Goal: Communication & Community: Connect with others

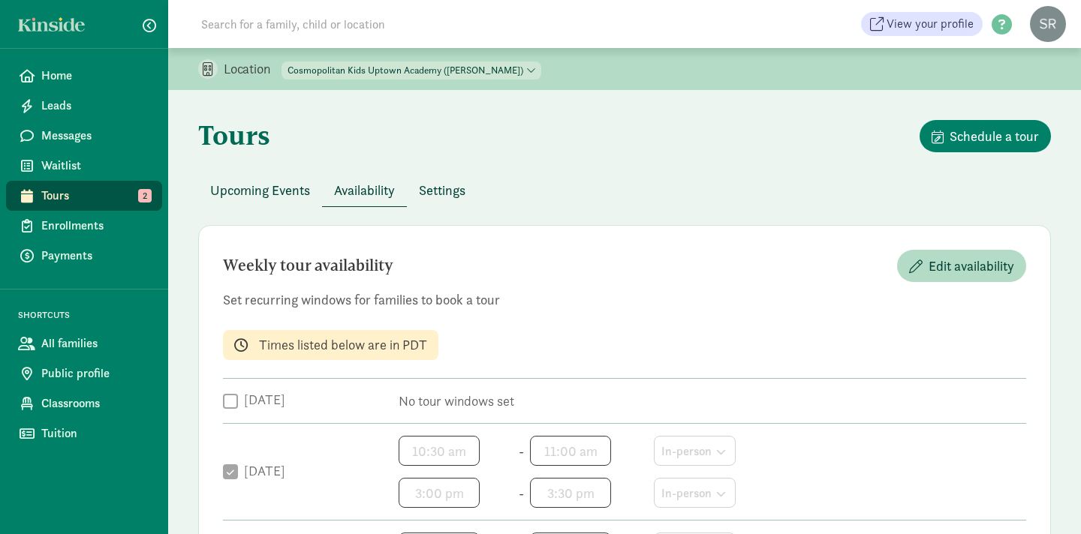
scroll to position [679, 0]
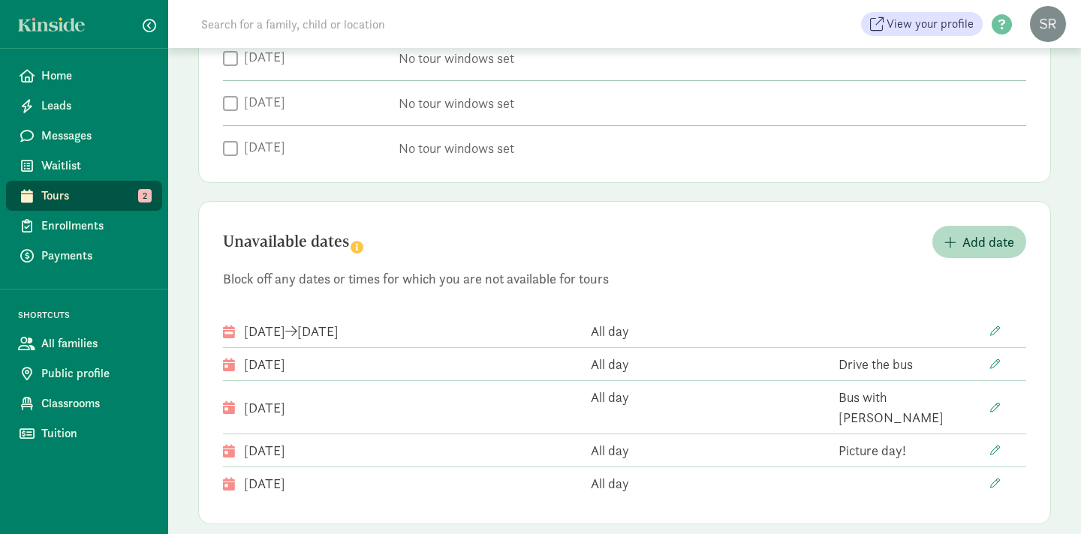
click at [78, 192] on span "Tours" at bounding box center [95, 196] width 109 height 18
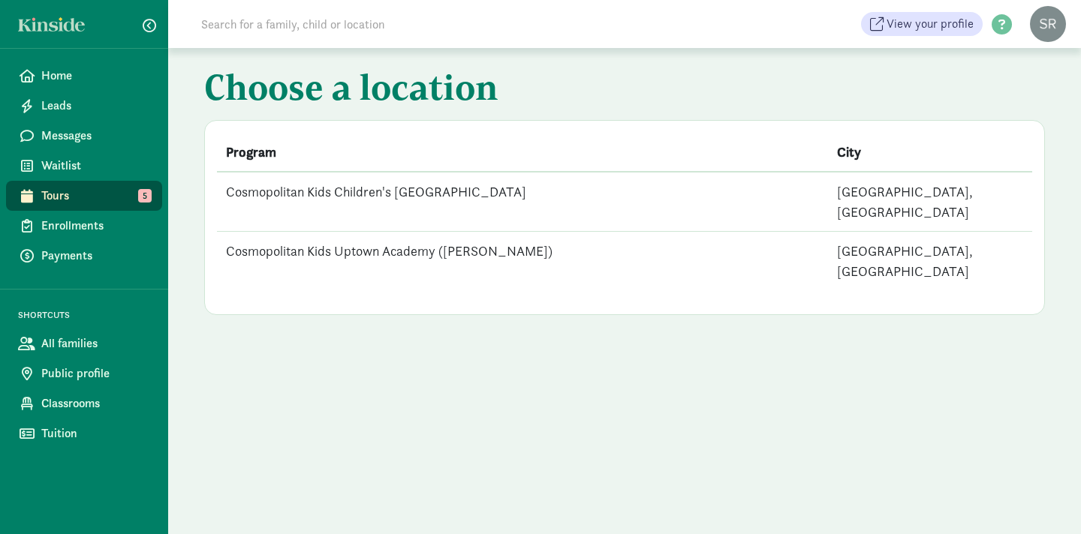
click at [420, 233] on td "Cosmopolitan Kids Uptown Academy ([PERSON_NAME])" at bounding box center [522, 261] width 611 height 59
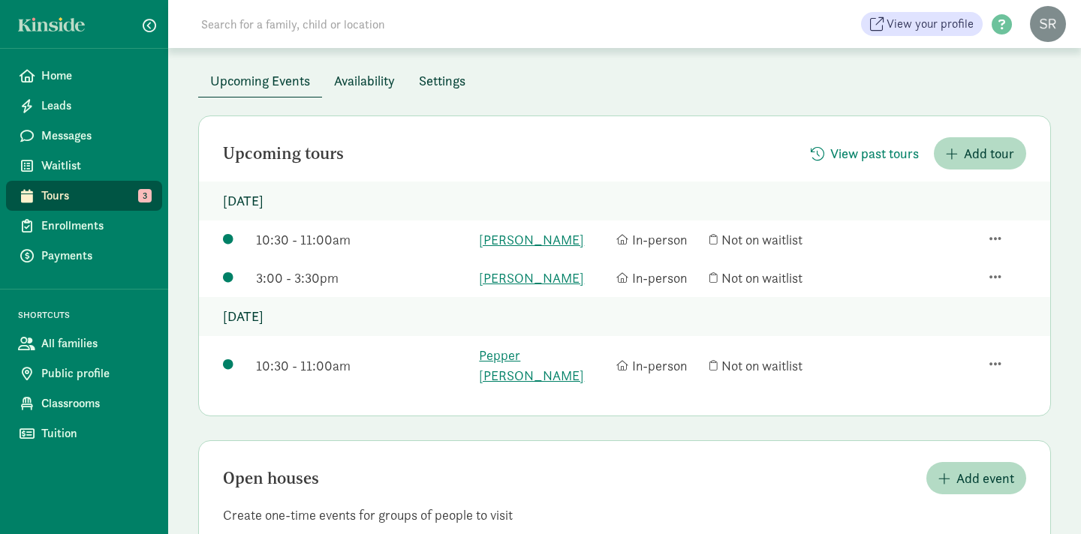
scroll to position [112, 0]
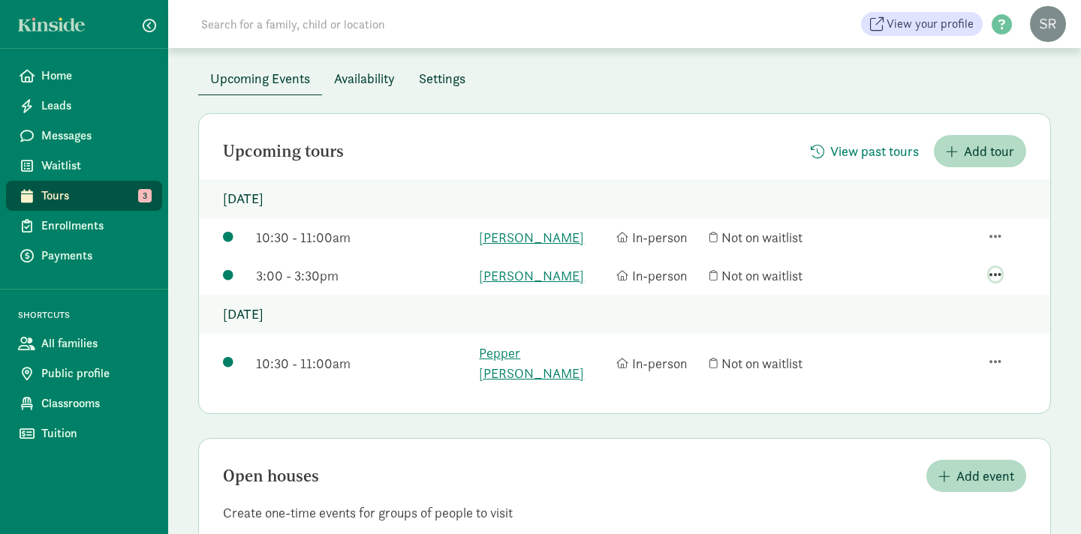
click at [999, 272] on span "button" at bounding box center [995, 275] width 12 height 14
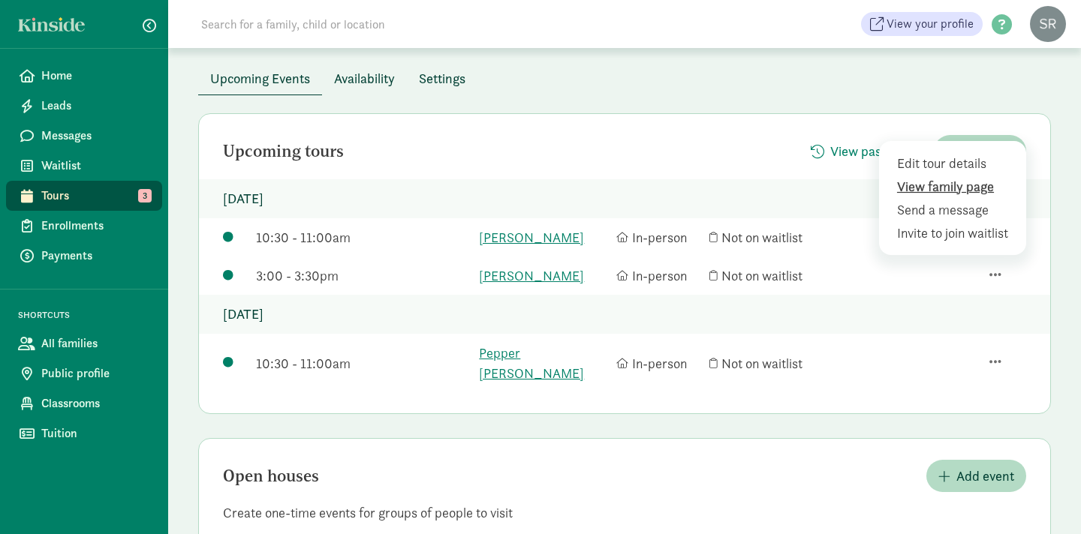
click at [981, 200] on div "View family page" at bounding box center [955, 210] width 116 height 20
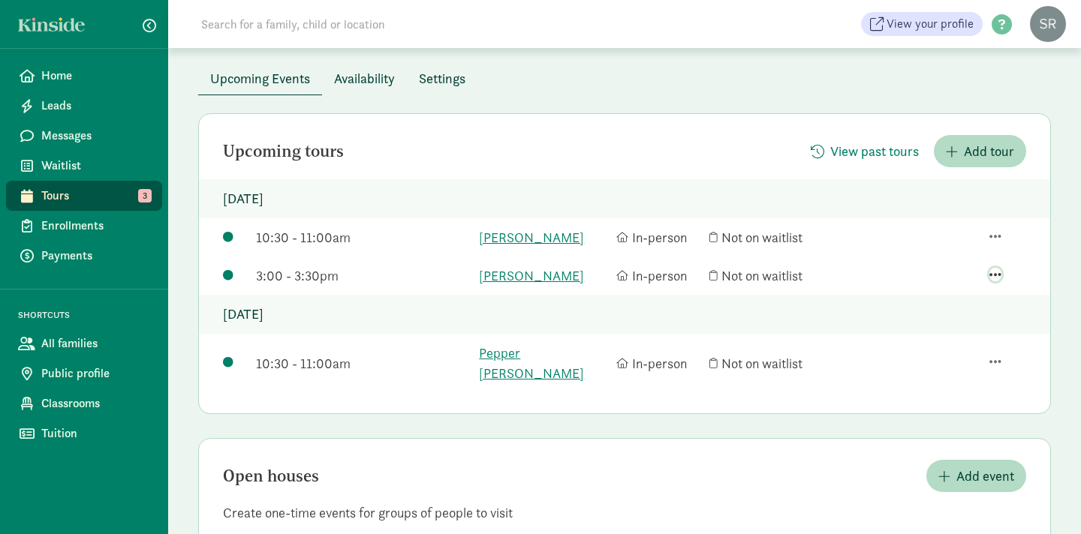
click at [993, 276] on span "button" at bounding box center [995, 275] width 12 height 14
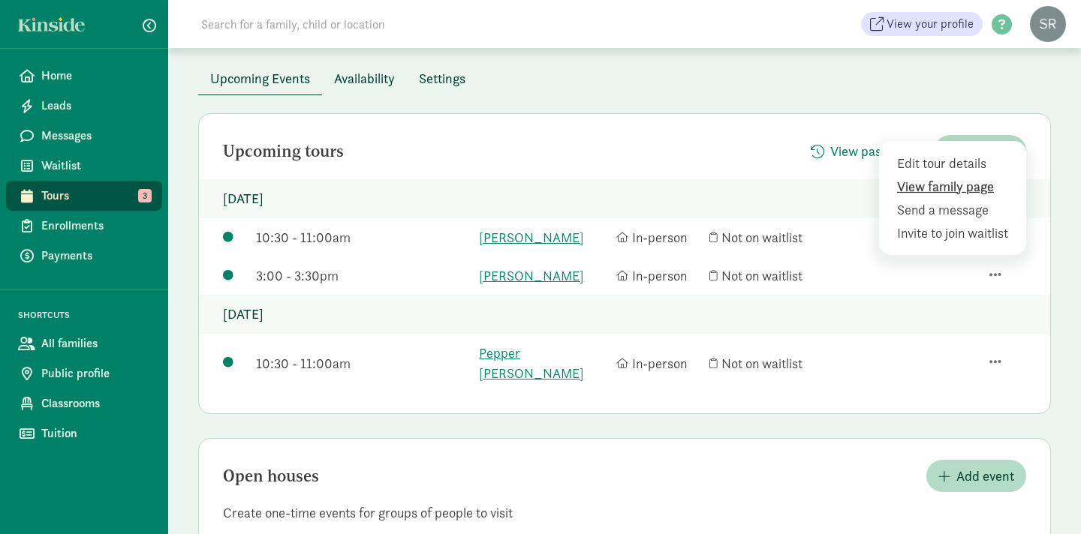
click at [936, 200] on div "View family page" at bounding box center [955, 210] width 116 height 20
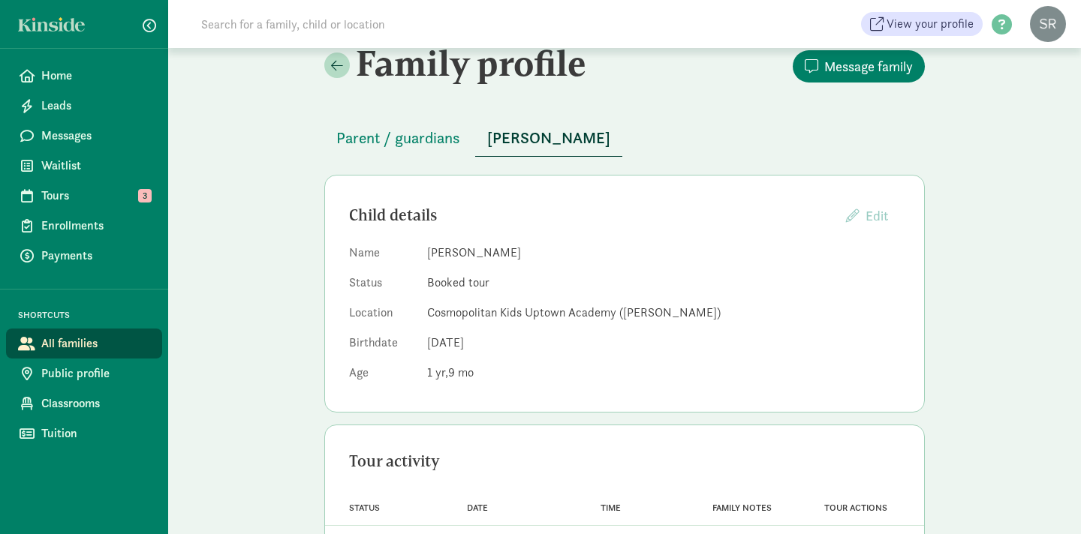
scroll to position [28, 0]
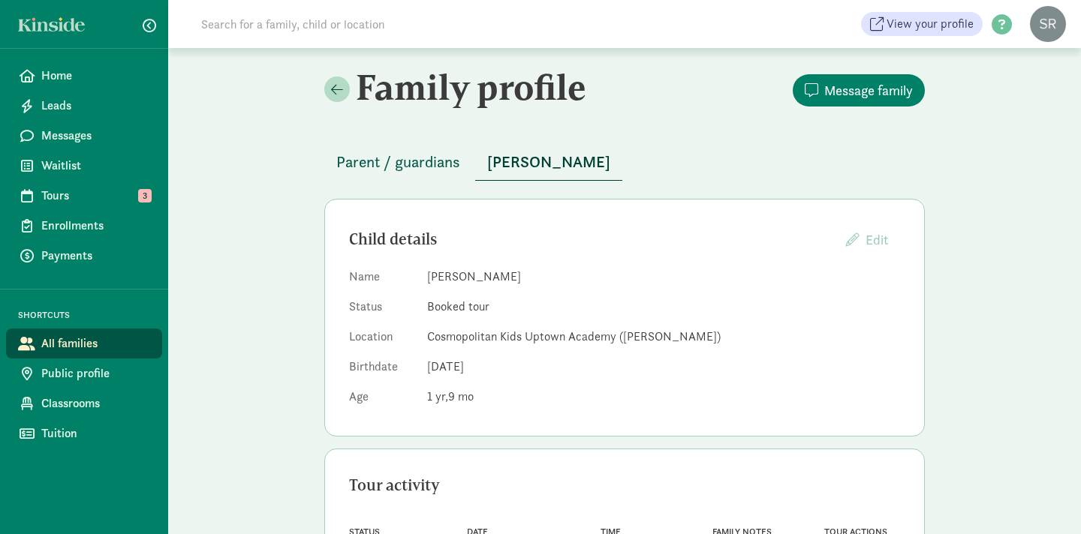
click at [426, 160] on span "Parent / guardians" at bounding box center [398, 162] width 124 height 24
click at [79, 198] on span "Tours" at bounding box center [95, 196] width 109 height 18
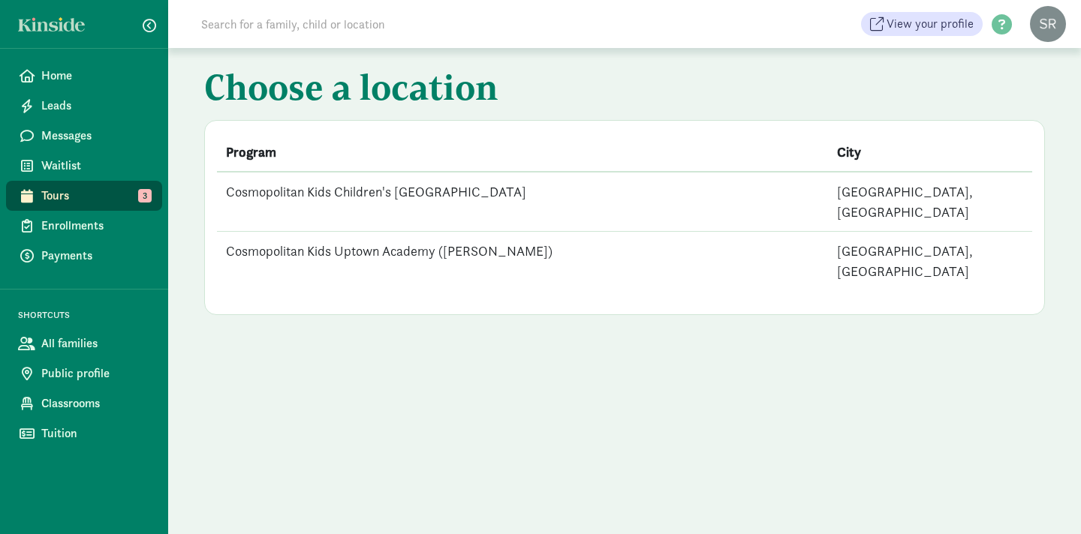
click at [455, 232] on td "Cosmopolitan Kids Uptown Academy ([PERSON_NAME])" at bounding box center [522, 261] width 611 height 59
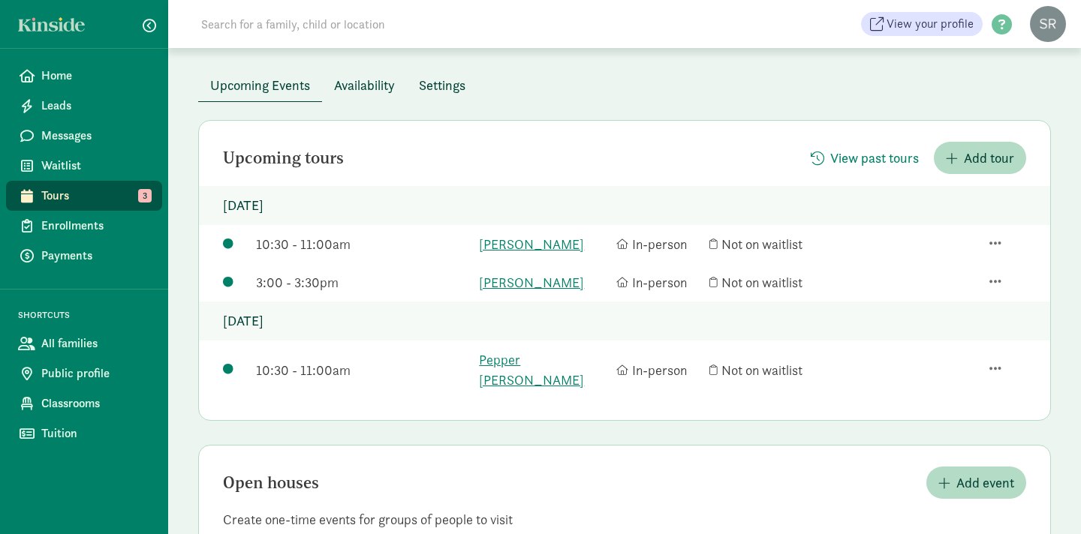
scroll to position [107, 0]
click at [999, 360] on span "button" at bounding box center [995, 367] width 12 height 14
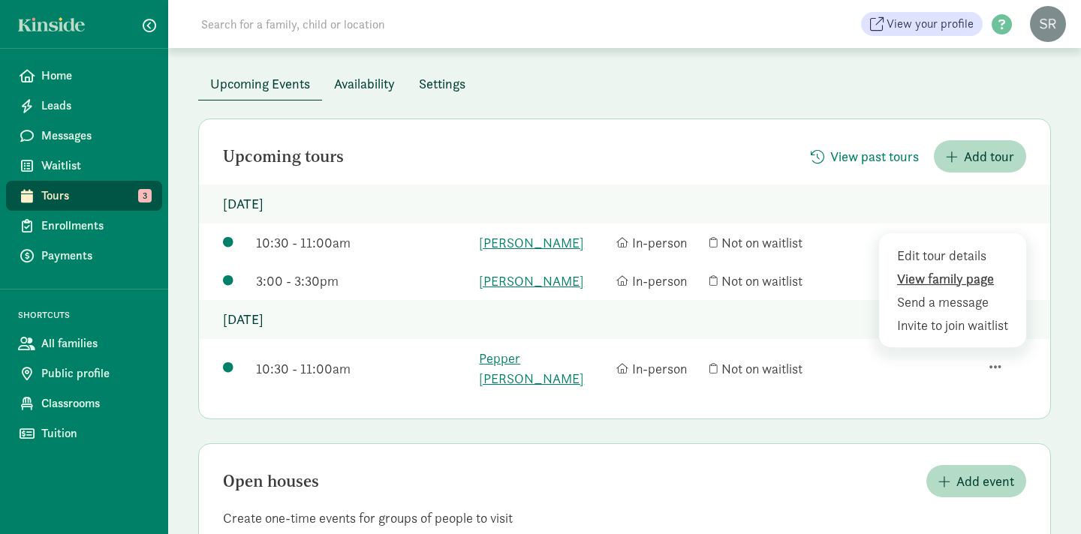
click at [944, 292] on div "View family page" at bounding box center [955, 302] width 116 height 20
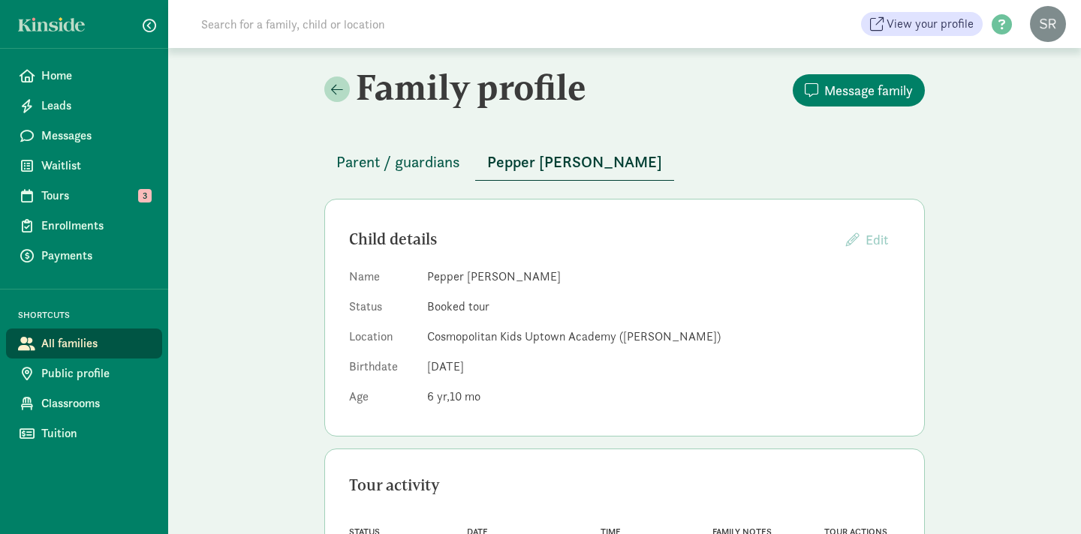
click at [442, 161] on span "Parent / guardians" at bounding box center [398, 162] width 124 height 24
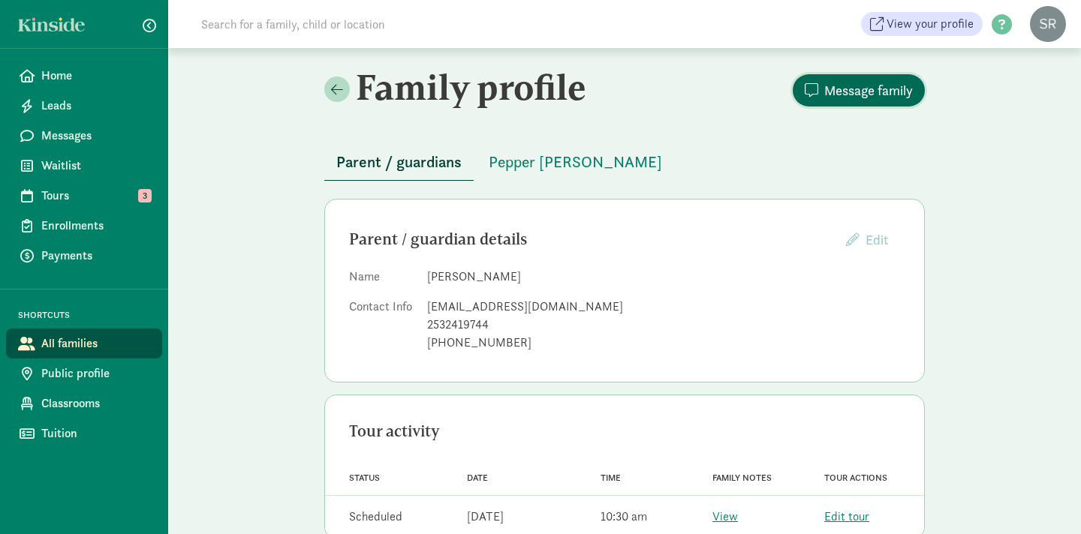
click at [848, 83] on span "Message family" at bounding box center [868, 90] width 89 height 20
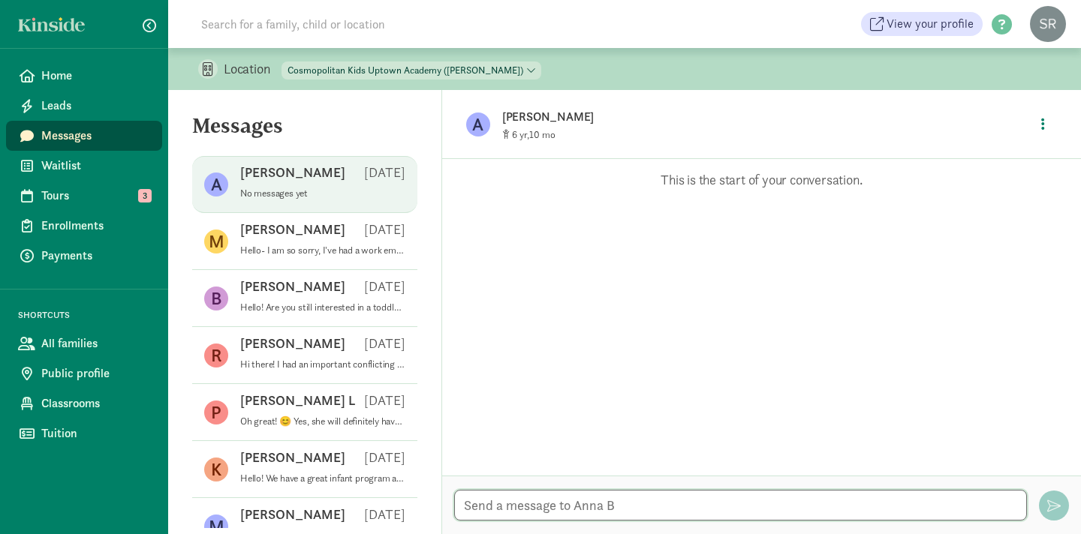
click at [509, 502] on textarea at bounding box center [740, 505] width 573 height 31
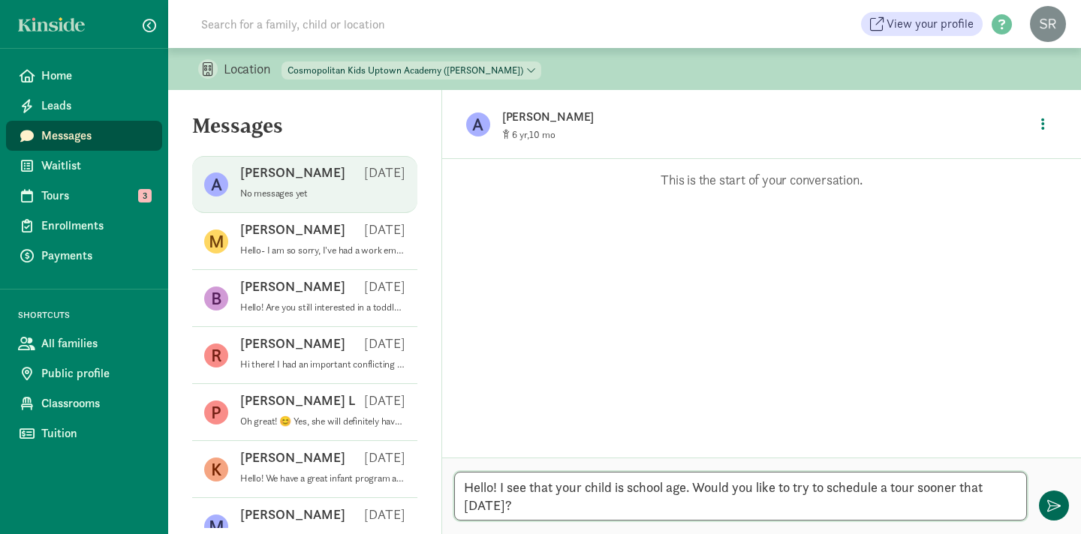
type textarea "Hello! I see that your child is school age. Would you like to try to schedule a…"
click at [1058, 505] on span "button" at bounding box center [1054, 506] width 14 height 14
